Goal: Transaction & Acquisition: Purchase product/service

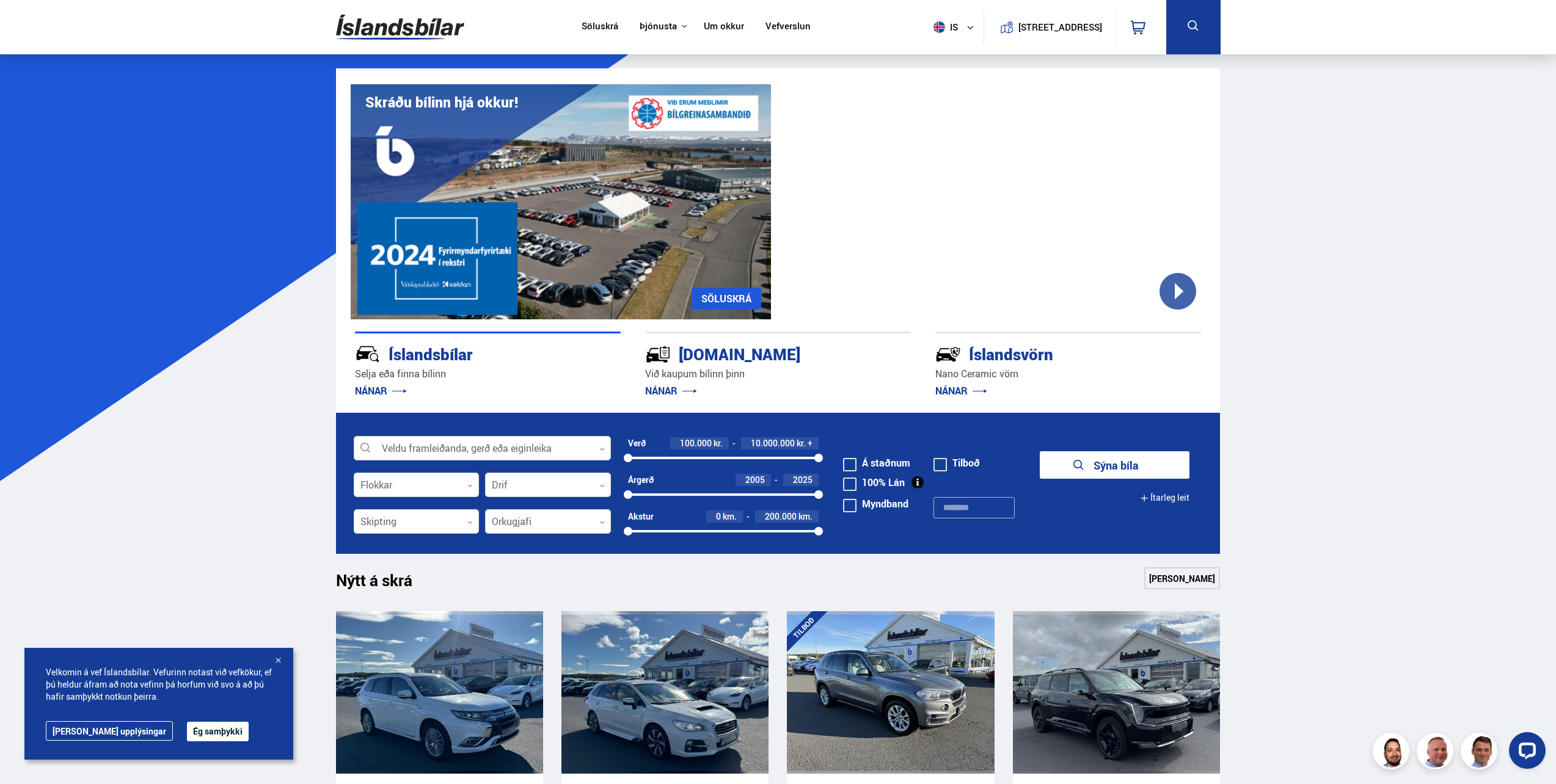
click at [451, 451] on div at bounding box center [482, 448] width 257 height 24
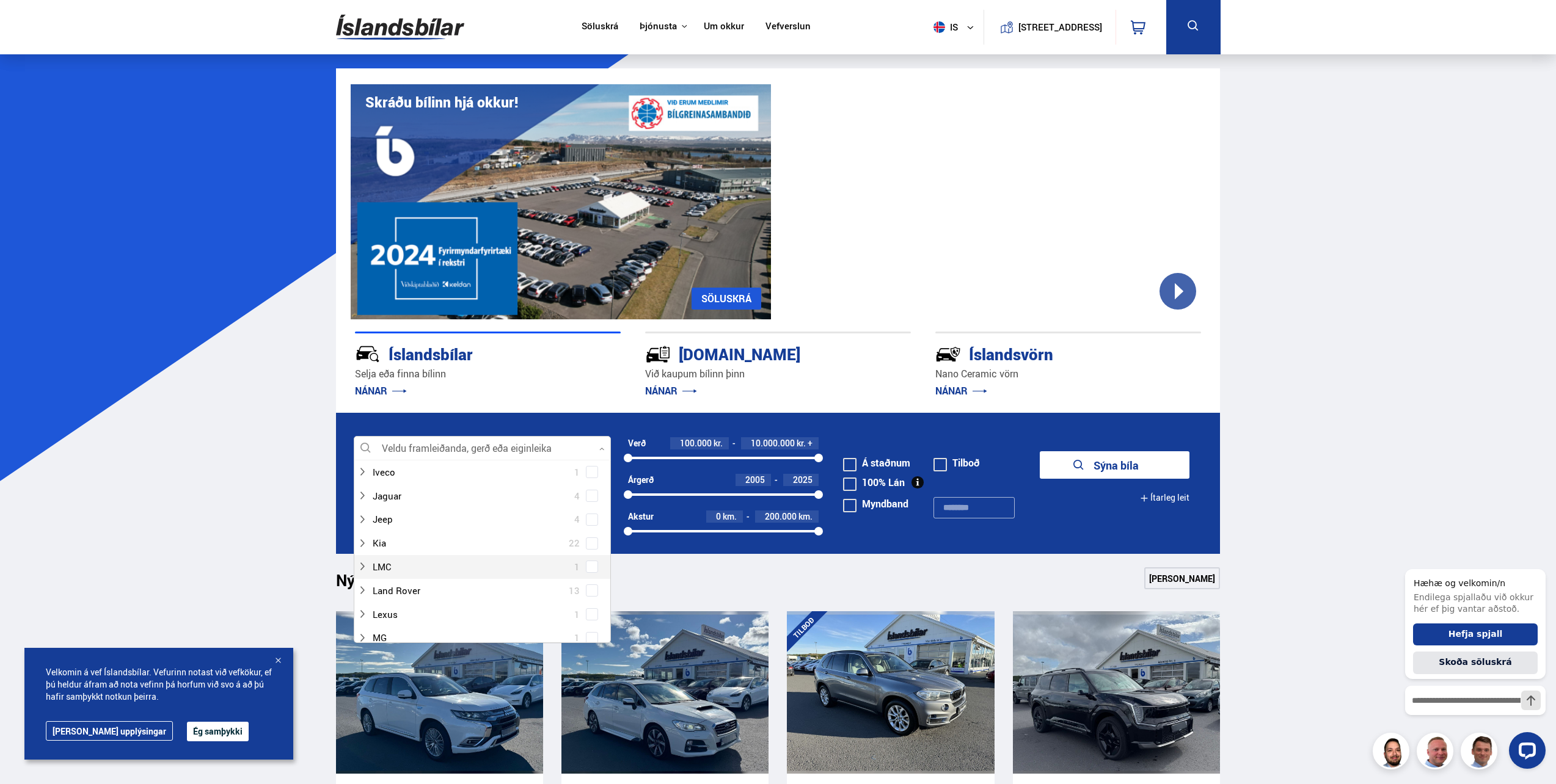
scroll to position [366, 0]
click at [363, 530] on icon at bounding box center [362, 529] width 10 height 10
click at [418, 537] on div at bounding box center [494, 539] width 226 height 18
click at [582, 544] on div at bounding box center [494, 539] width 226 height 18
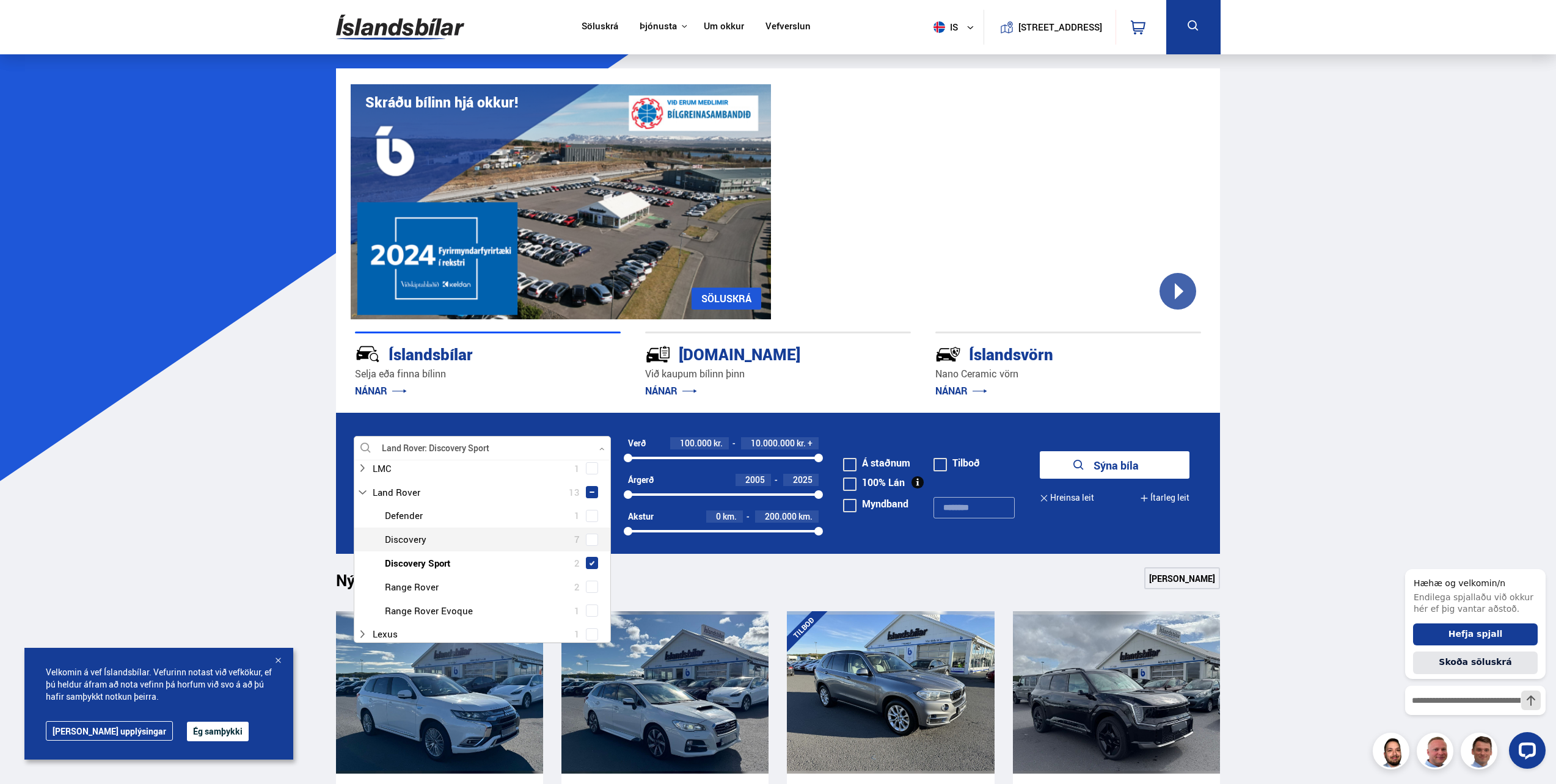
click at [585, 544] on div "Land Rover Defender 1 Land Rover Discovery 7 Land Rover Discovery Sport 2 Land …" at bounding box center [482, 563] width 256 height 118
click at [1111, 472] on button "Sýna 2 bíla" at bounding box center [1114, 464] width 149 height 27
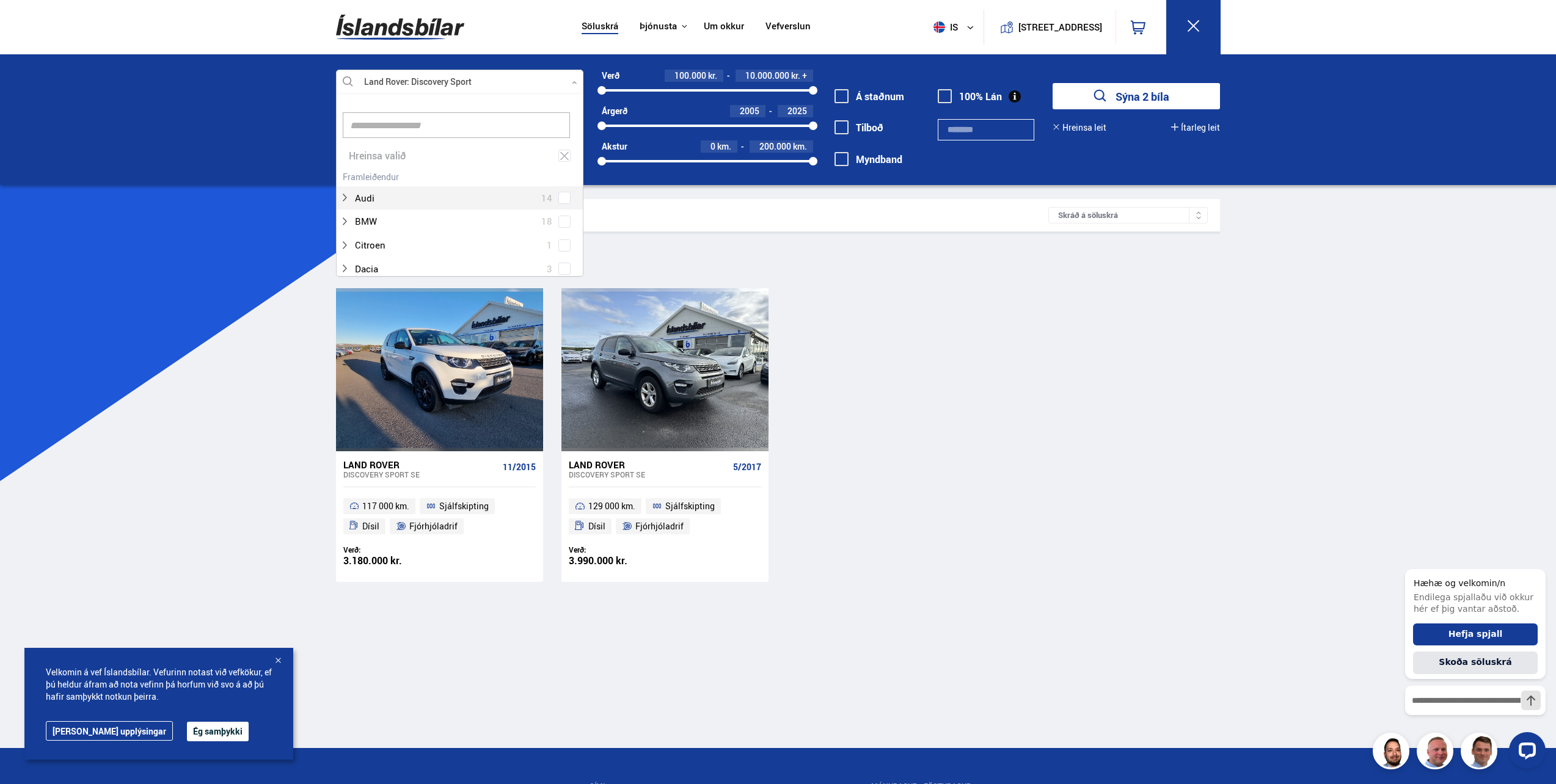
click at [575, 80] on icon at bounding box center [574, 82] width 5 height 5
click at [569, 155] on div "Hreinsa valið" at bounding box center [459, 156] width 246 height 24
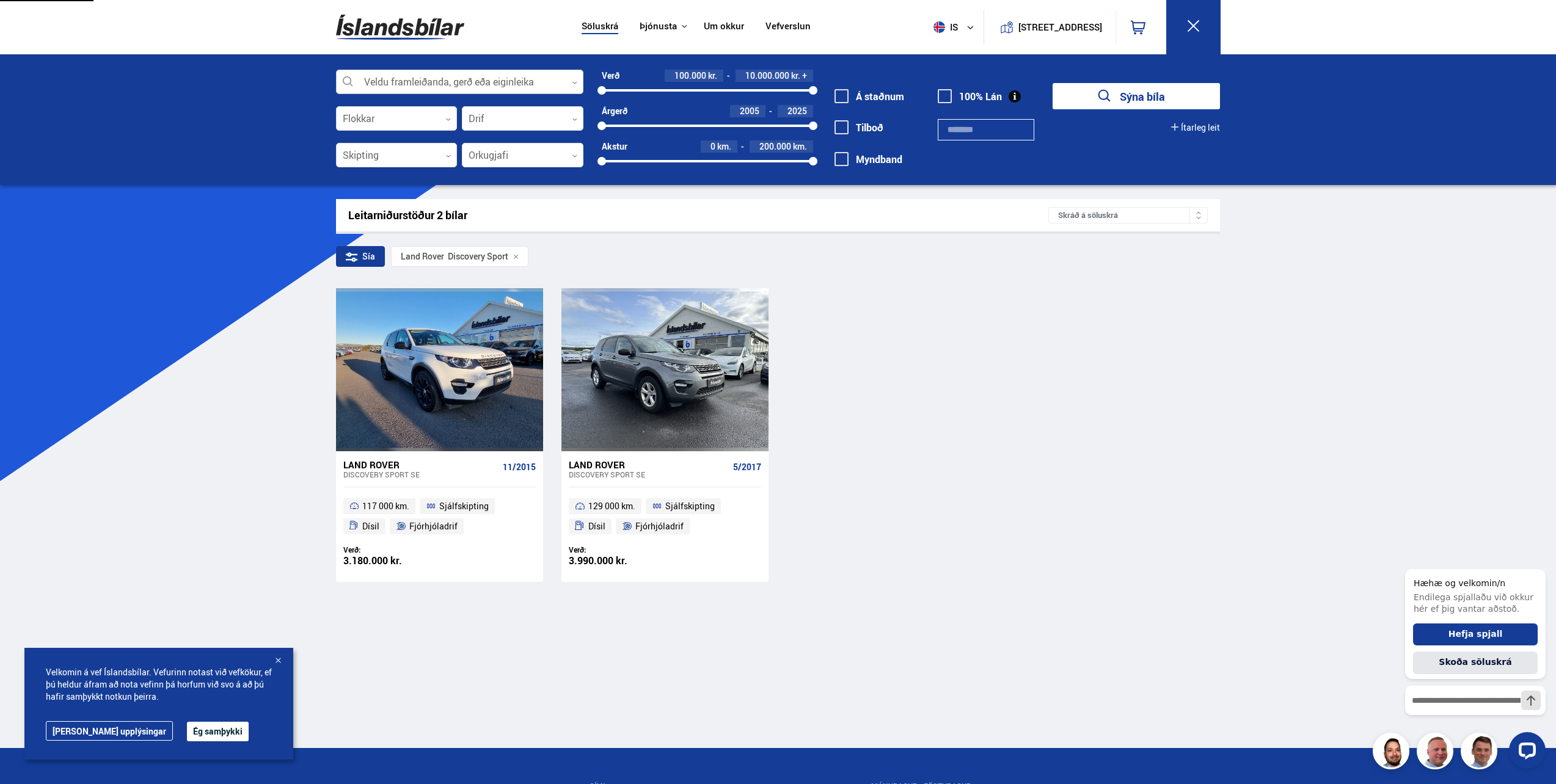
click at [559, 86] on div at bounding box center [459, 82] width 247 height 24
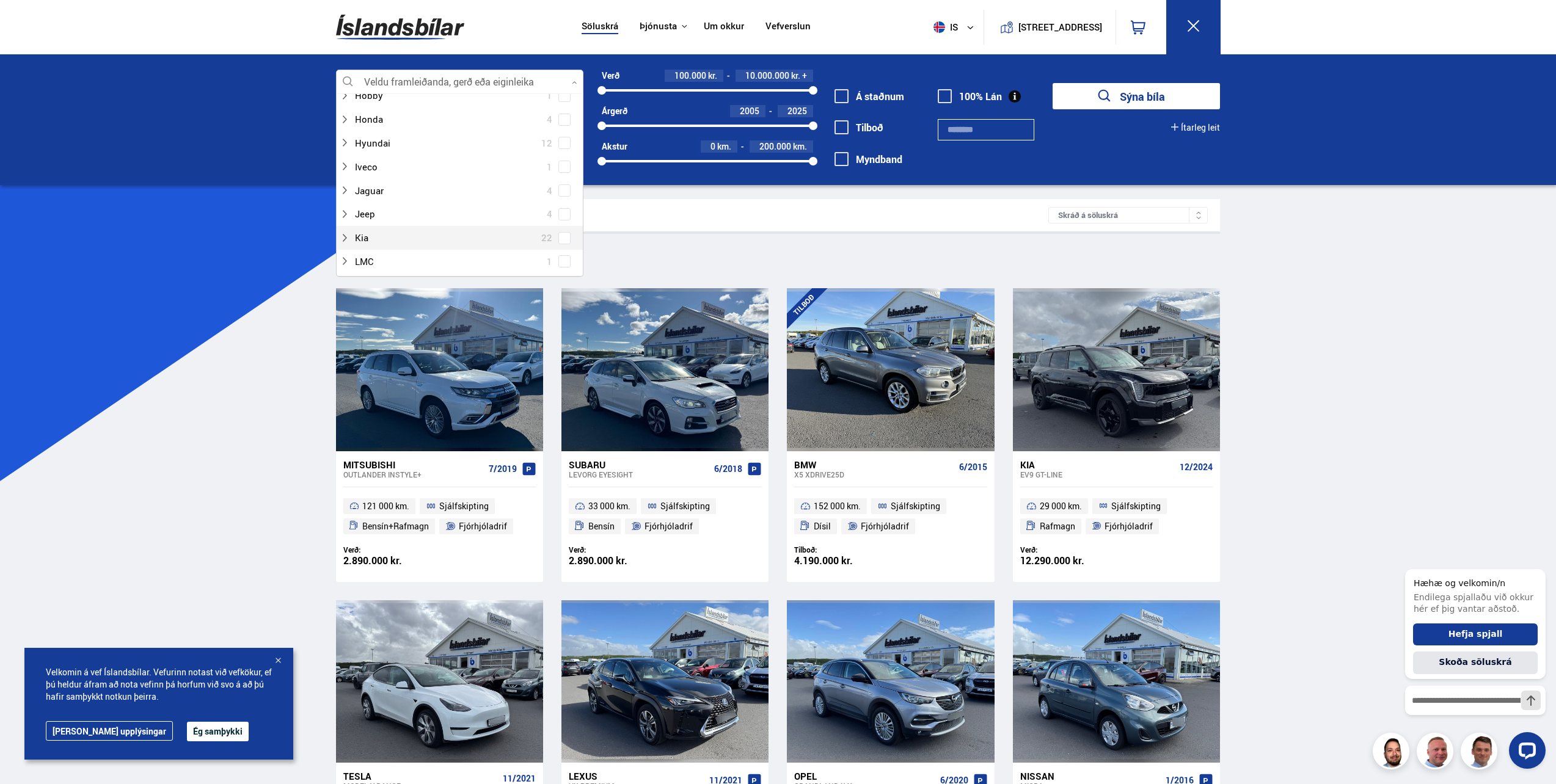
scroll to position [305, 0]
click at [346, 222] on icon at bounding box center [344, 223] width 10 height 10
